Goal: Information Seeking & Learning: Find specific fact

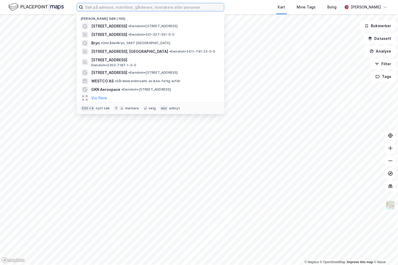
click at [122, 8] on input at bounding box center [153, 7] width 141 height 8
click at [245, 11] on div "Nylige søk ([STREET_ADDRESS] • Eiendom • [STREET_ADDRESS] • Eiendom • 301-207-3…" at bounding box center [199, 7] width 398 height 14
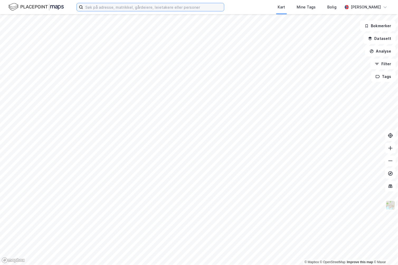
click at [154, 8] on input at bounding box center [153, 7] width 141 height 8
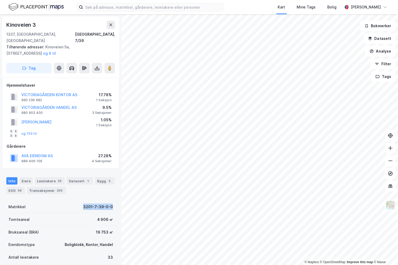
drag, startPoint x: 77, startPoint y: 199, endPoint x: 115, endPoint y: 202, distance: 38.7
click at [115, 202] on div "Kinoveien 3 1337, [GEOGRAPHIC_DATA], [GEOGRAPHIC_DATA], 7/39 Tilhørende adresse…" at bounding box center [61, 139] width 122 height 251
copy div "3201-7-39-0-0"
